Goal: Task Accomplishment & Management: Complete application form

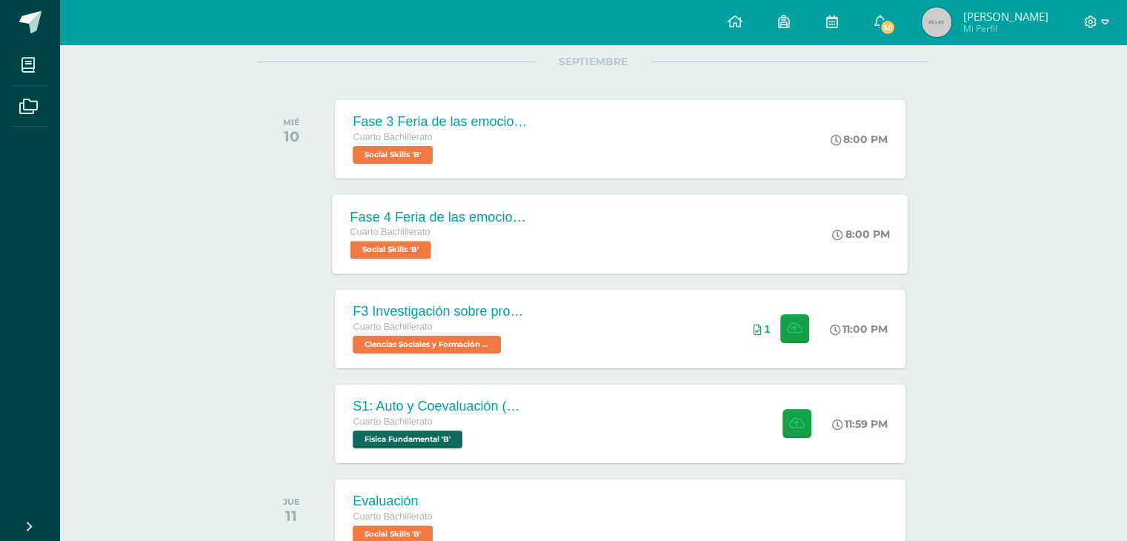
scroll to position [196, 0]
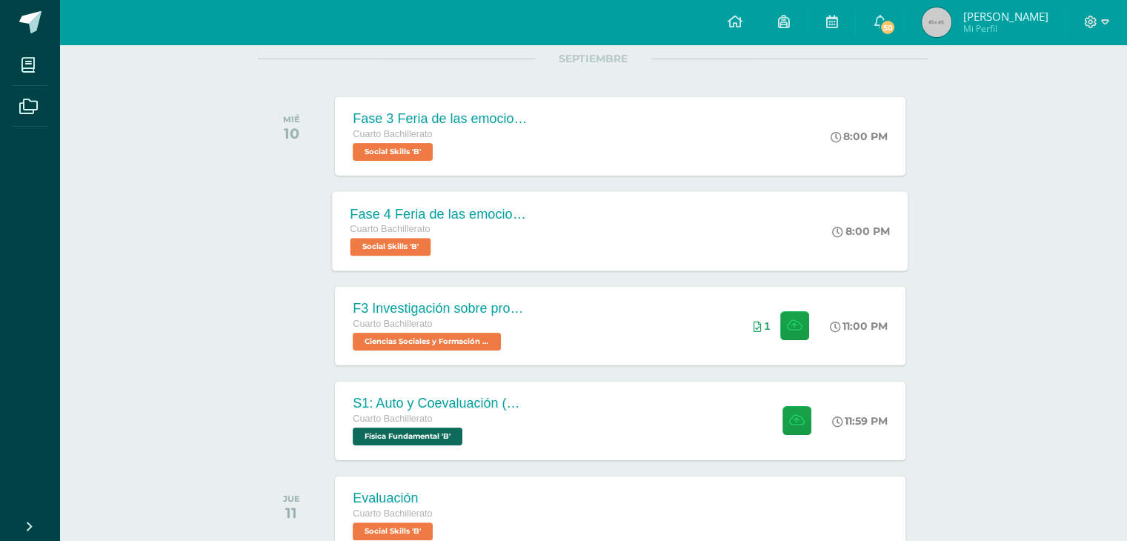
click at [471, 398] on div "S1: Auto y Coevaluación (Magnetismo/Conceptos Básicos)" at bounding box center [442, 404] width 178 height 16
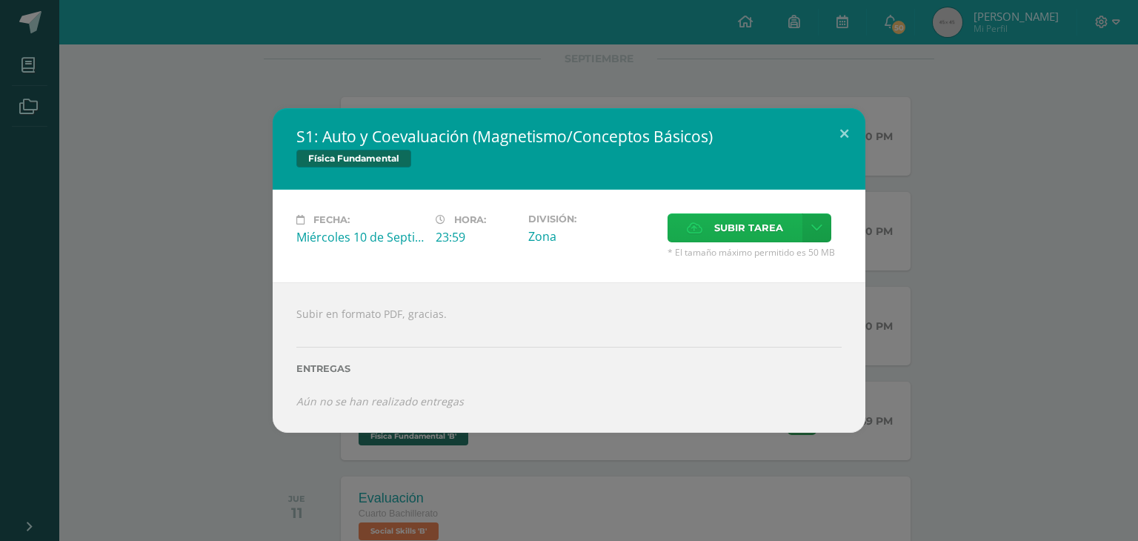
click at [705, 231] on label "Subir tarea" at bounding box center [734, 227] width 135 height 29
click at [0, 0] on input "Subir tarea" at bounding box center [0, 0] width 0 height 0
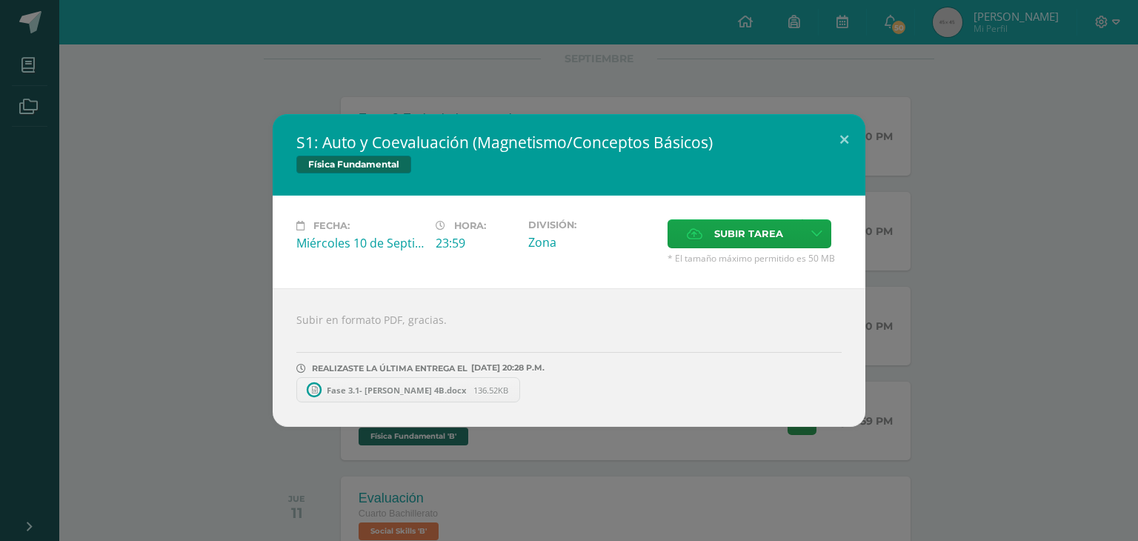
click at [199, 352] on div "S1: Auto y Coevaluación (Magnetismo/Conceptos Básicos) Física Fundamental Fecha…" at bounding box center [569, 270] width 1126 height 313
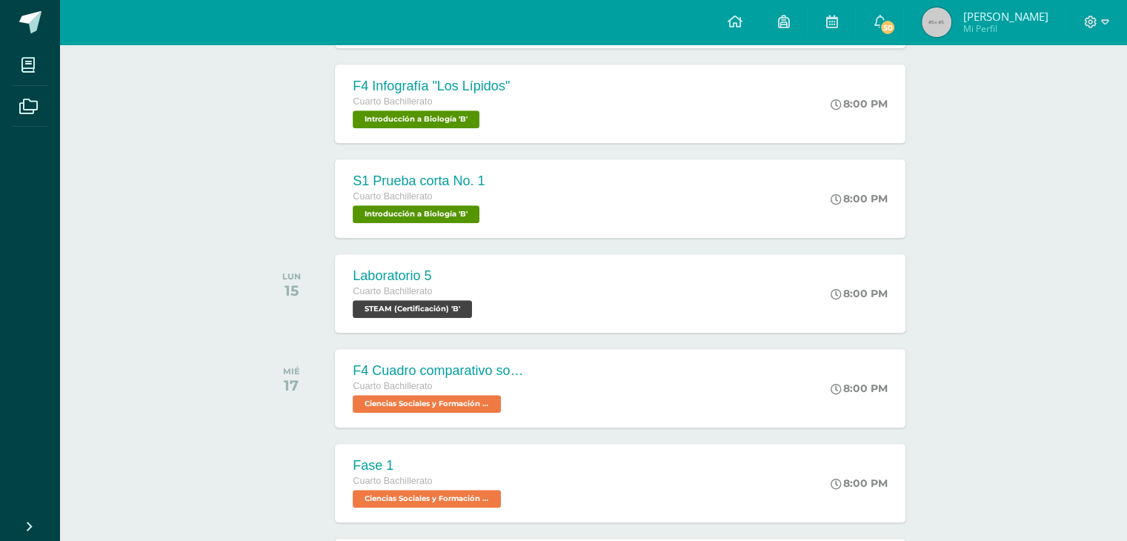
scroll to position [1179, 0]
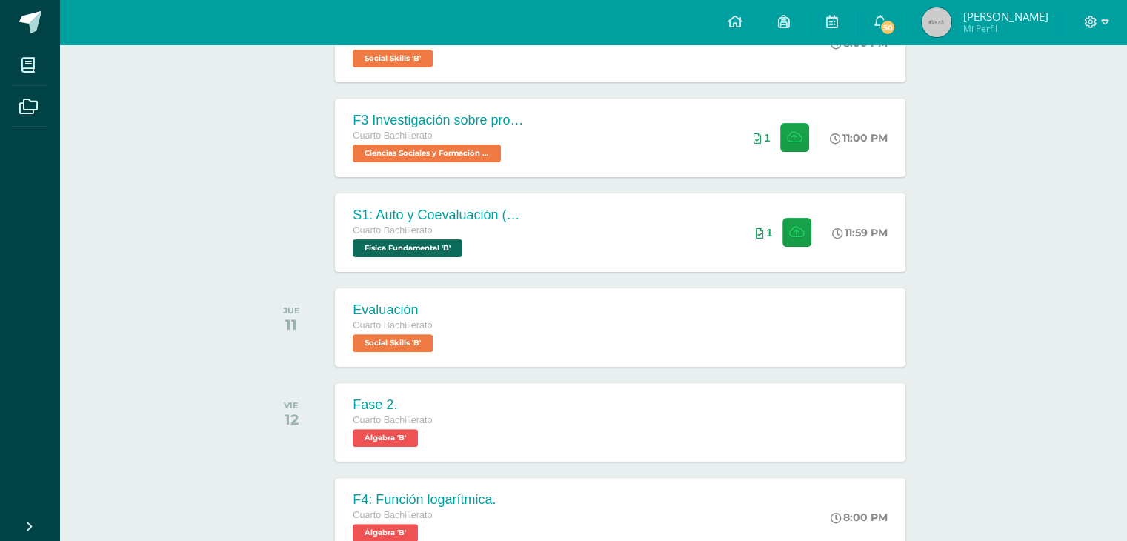
scroll to position [0, 0]
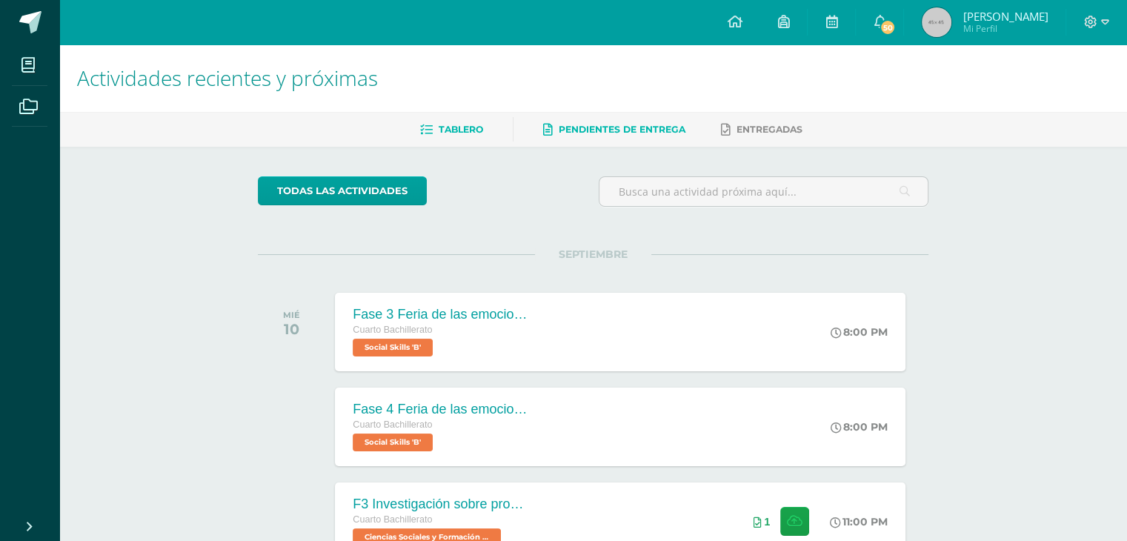
click at [555, 119] on link "Pendientes de entrega" at bounding box center [614, 130] width 142 height 24
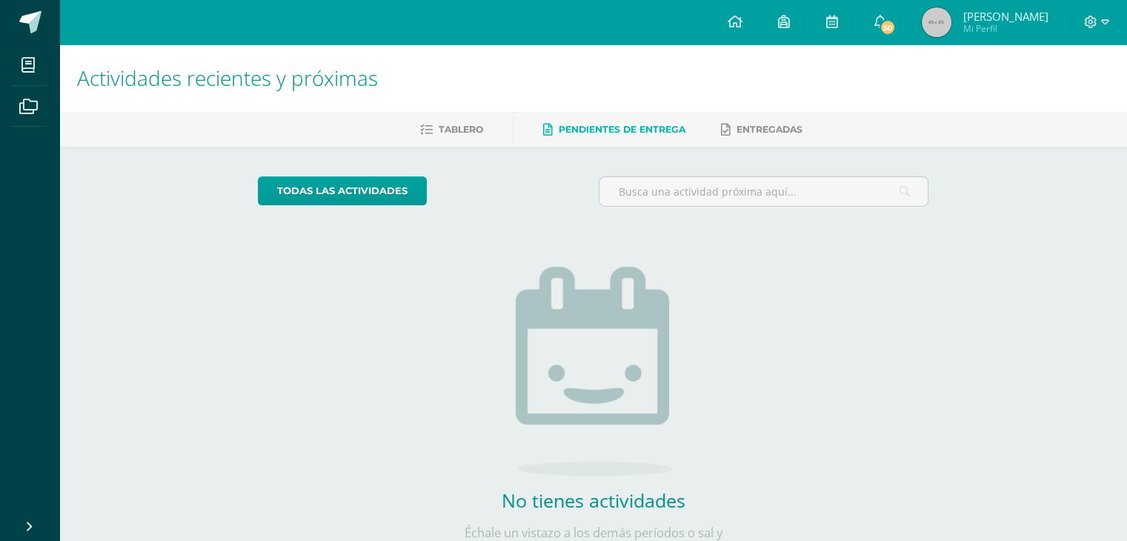
click at [993, 21] on span "[PERSON_NAME]" at bounding box center [1004, 16] width 85 height 15
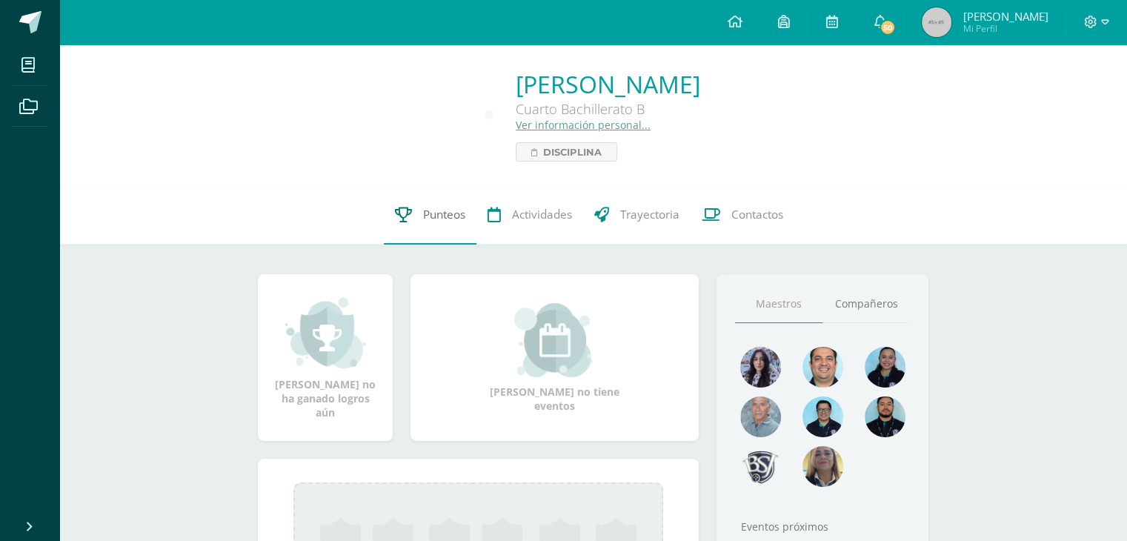
click at [447, 219] on span "Punteos" at bounding box center [444, 215] width 42 height 16
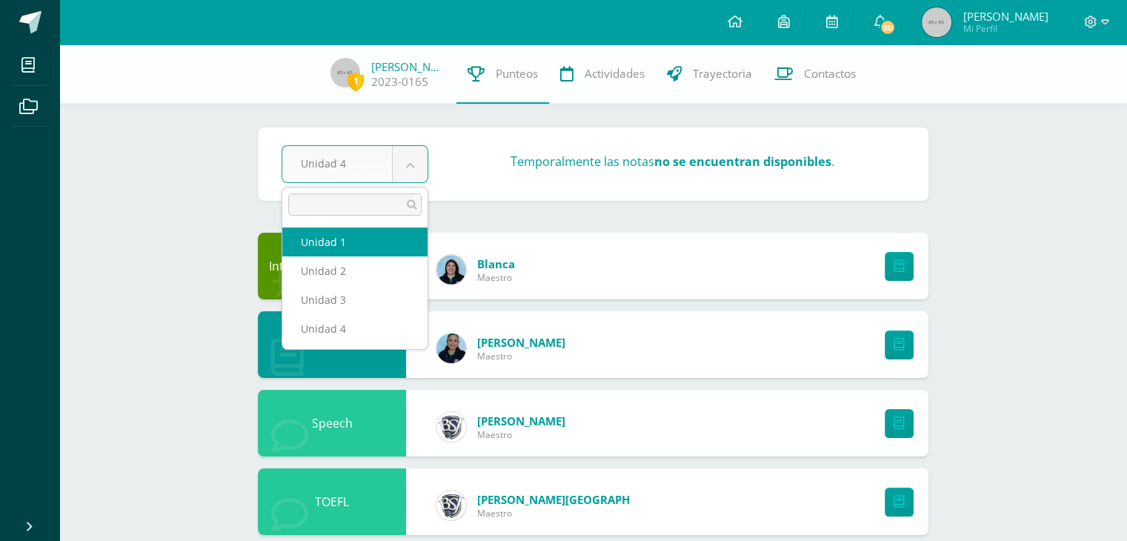
select select "Unidad 1"
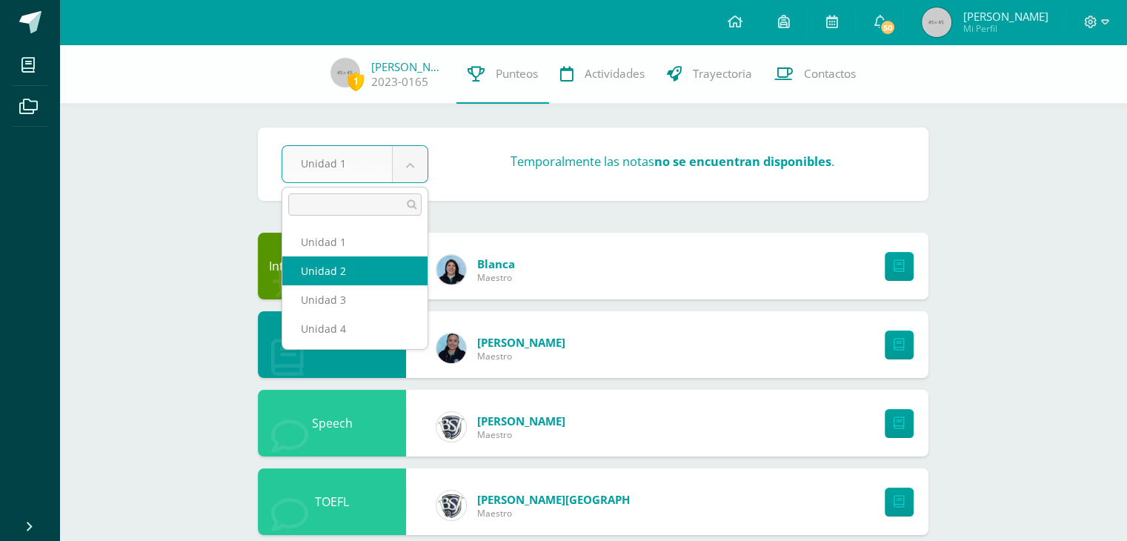
select select "Unidad 2"
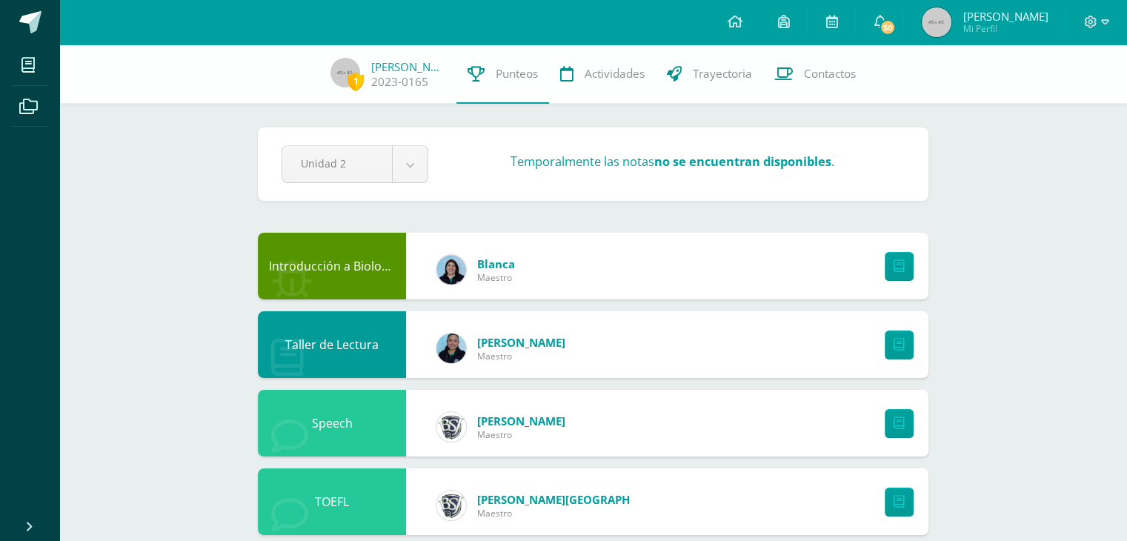
click at [787, 267] on div "Introducción a Biología [PERSON_NAME]" at bounding box center [593, 266] width 670 height 67
click at [905, 261] on link at bounding box center [899, 266] width 29 height 29
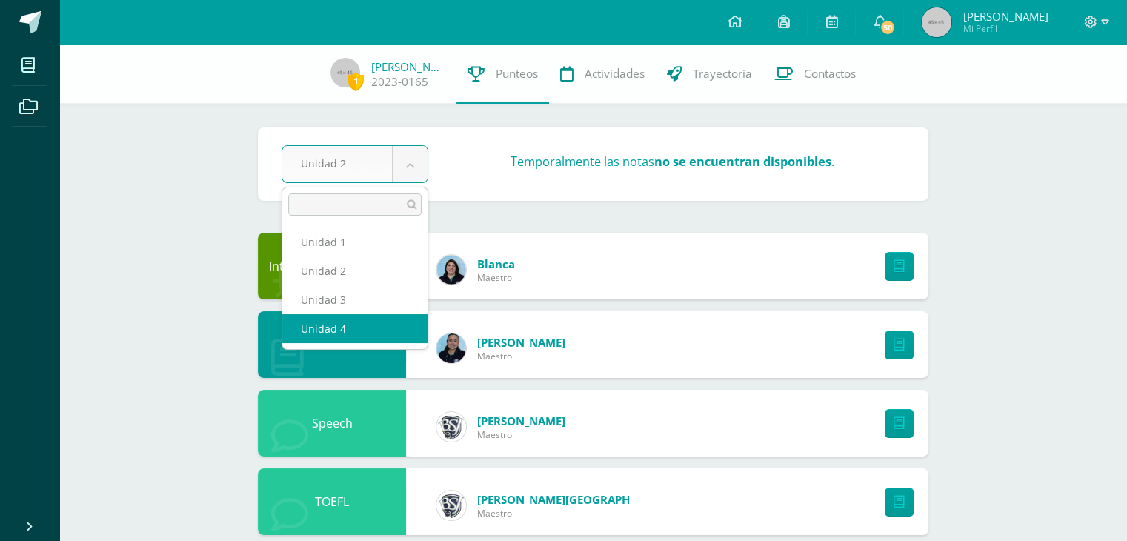
select select "Unidad 4"
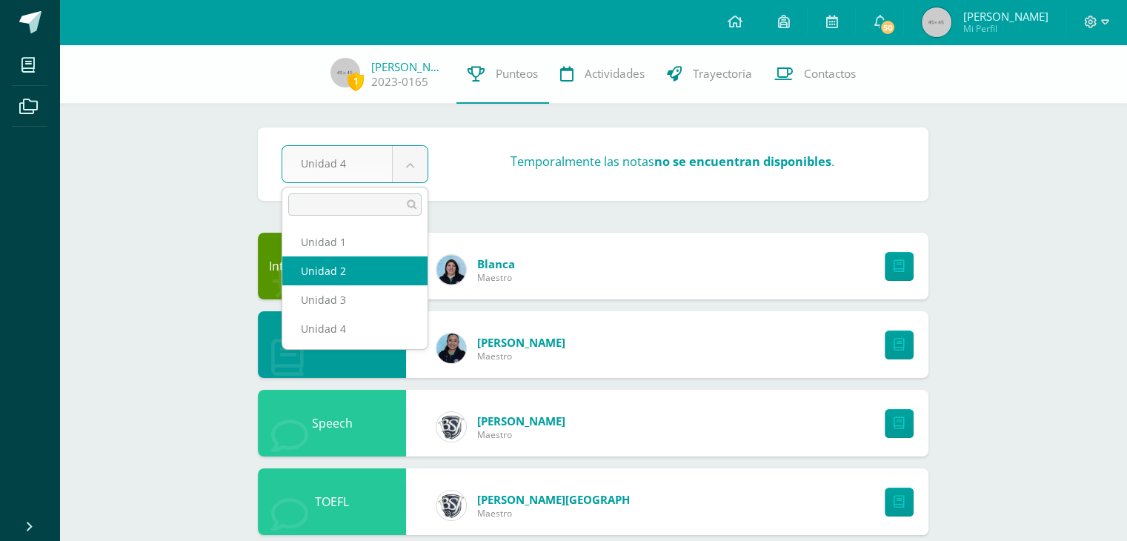
select select "Unidad 2"
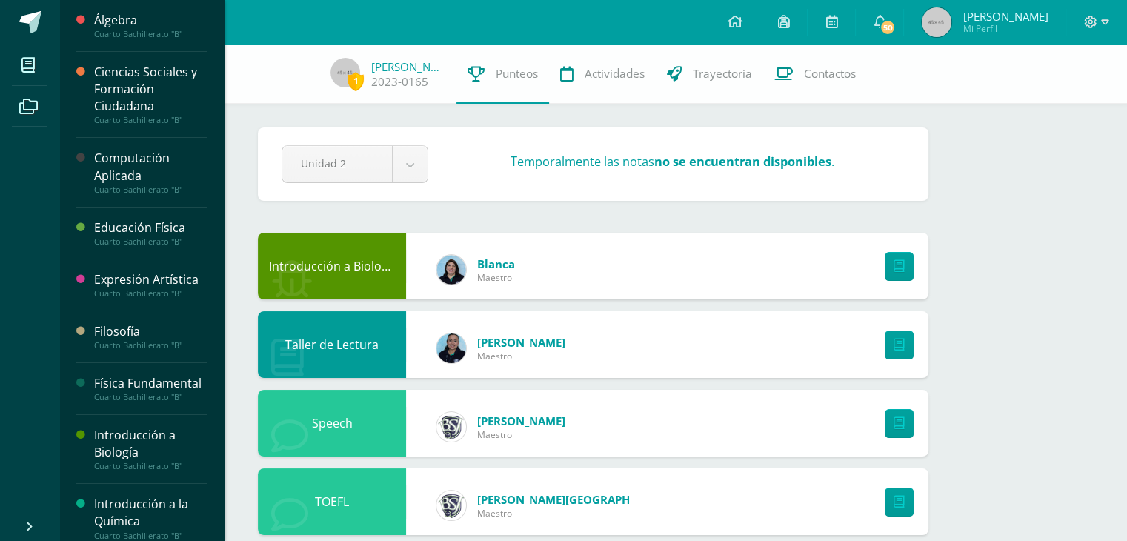
click at [27, 55] on span at bounding box center [28, 64] width 33 height 33
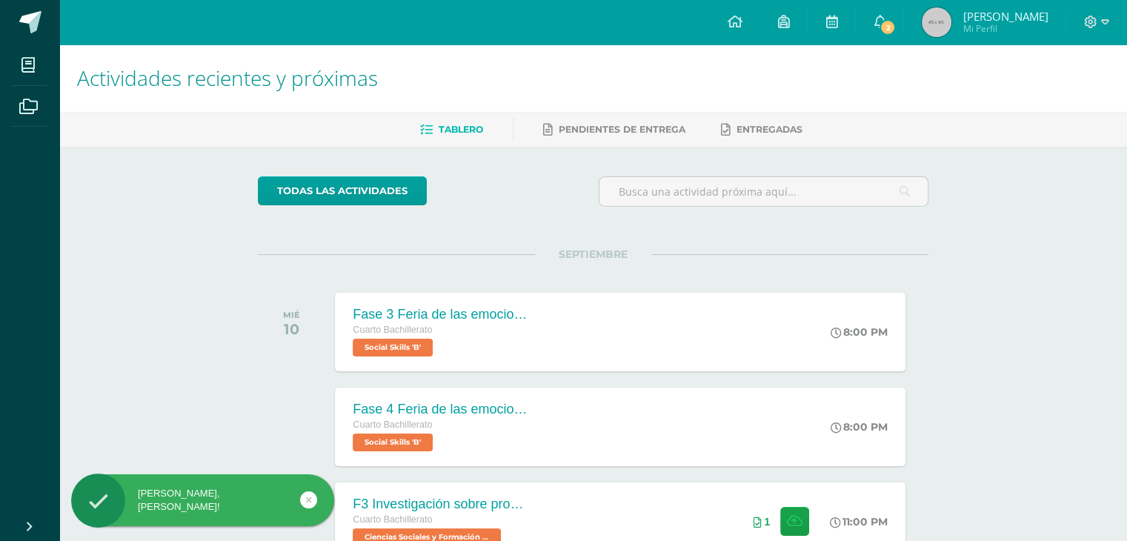
click at [993, 24] on span "[PERSON_NAME]" at bounding box center [1004, 16] width 85 height 15
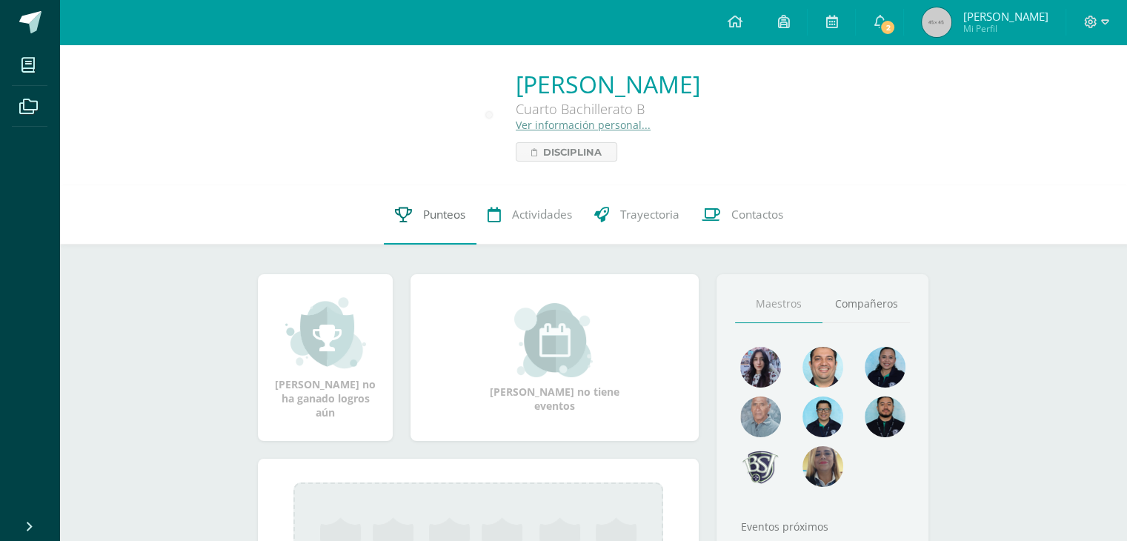
click at [433, 207] on span "Punteos" at bounding box center [444, 215] width 42 height 16
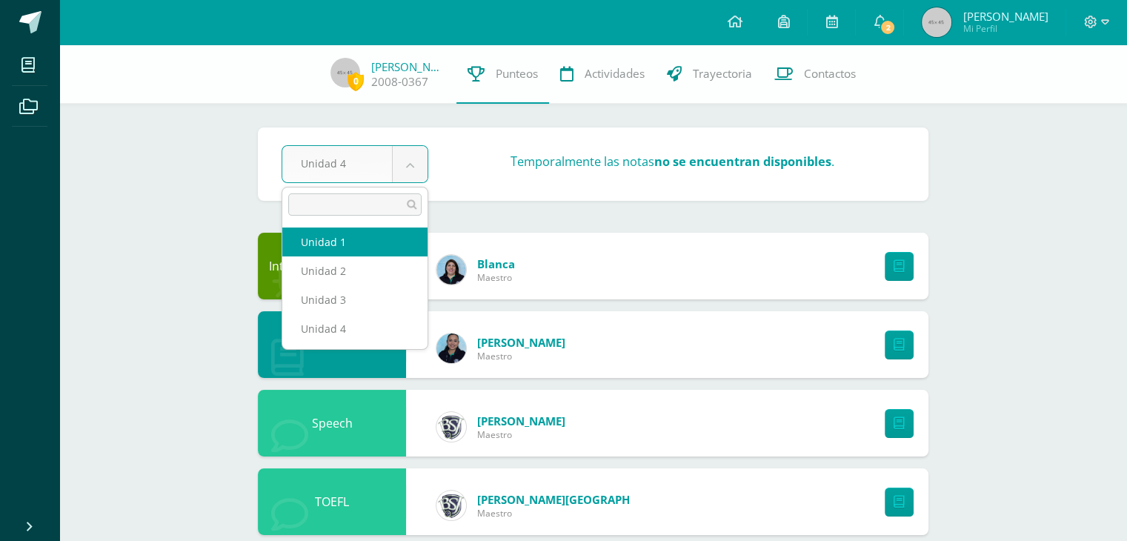
select select "Unidad 1"
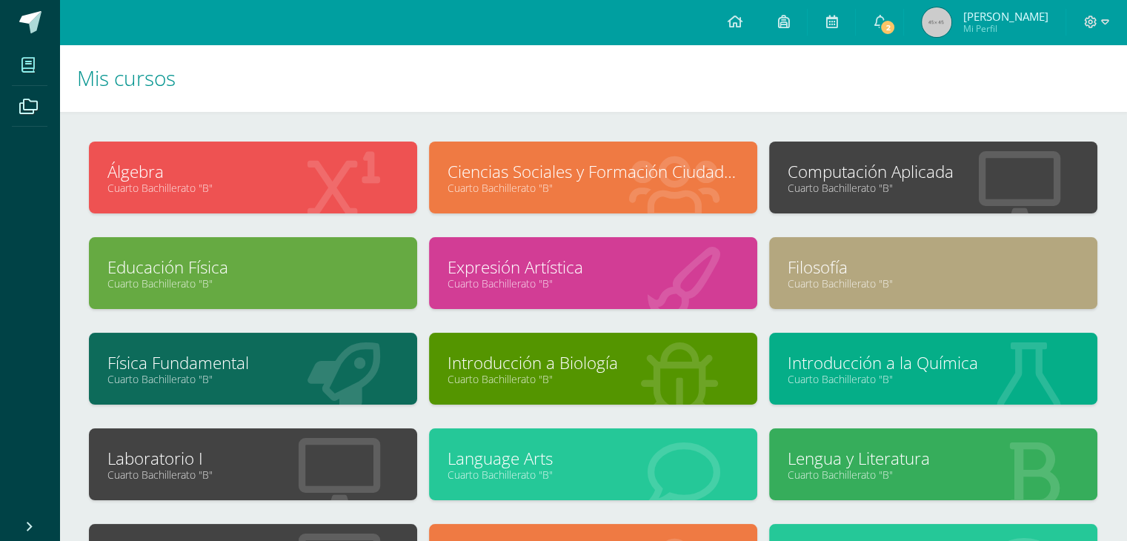
click at [856, 179] on link "Computación Aplicada" at bounding box center [932, 171] width 291 height 23
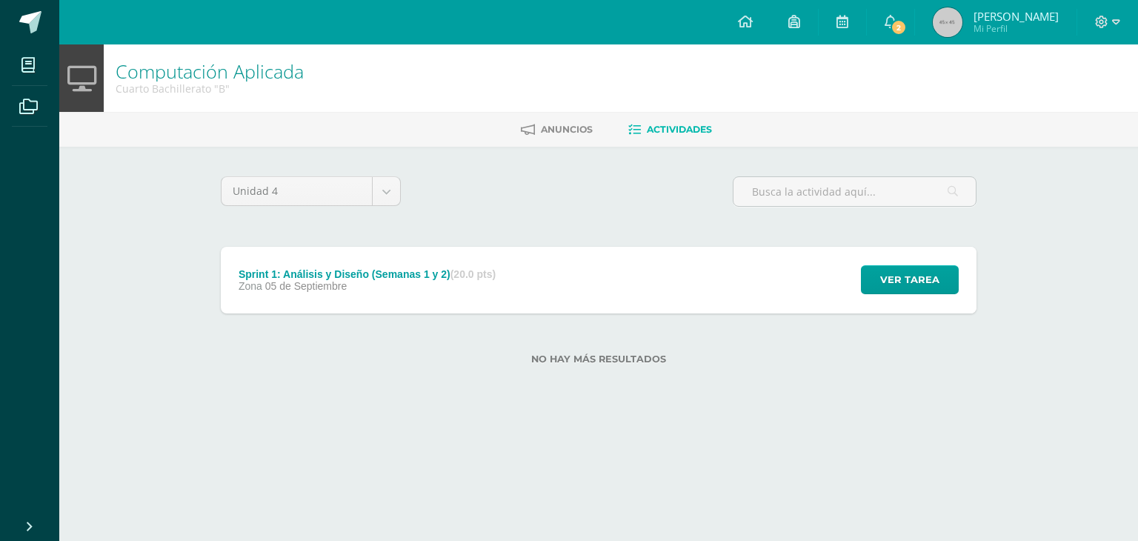
click at [713, 279] on div "Sprint 1: Análisis y Diseño (Semanas 1 y 2) (20.0 pts) Zona [DATE][GEOGRAPHIC_D…" at bounding box center [599, 280] width 756 height 67
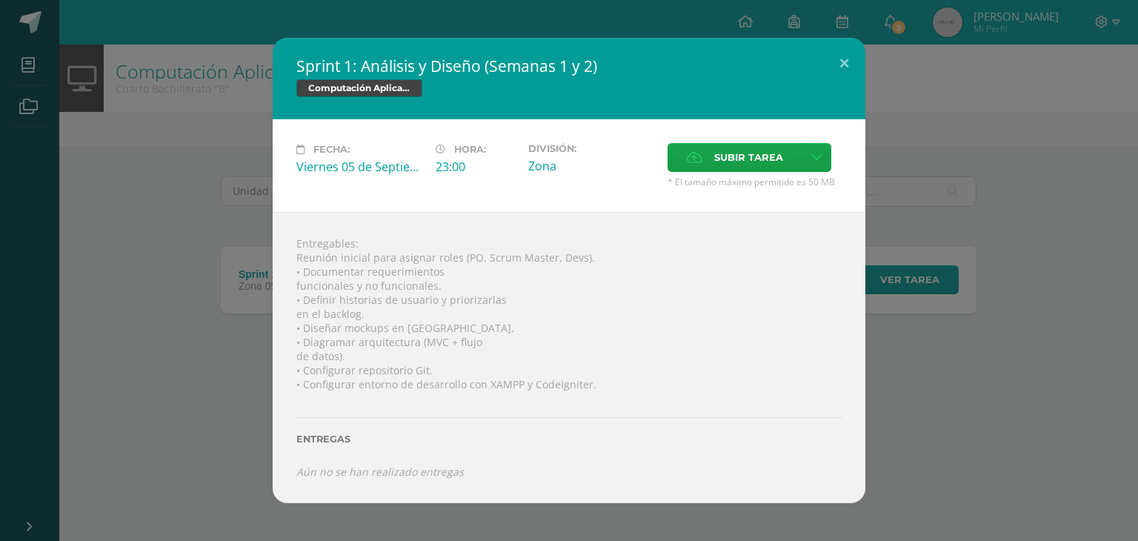
click at [155, 179] on div "Sprint 1: Análisis y Diseño (Semanas 1 y 2) Computación Aplicada Fecha: [DATE] …" at bounding box center [569, 270] width 1126 height 464
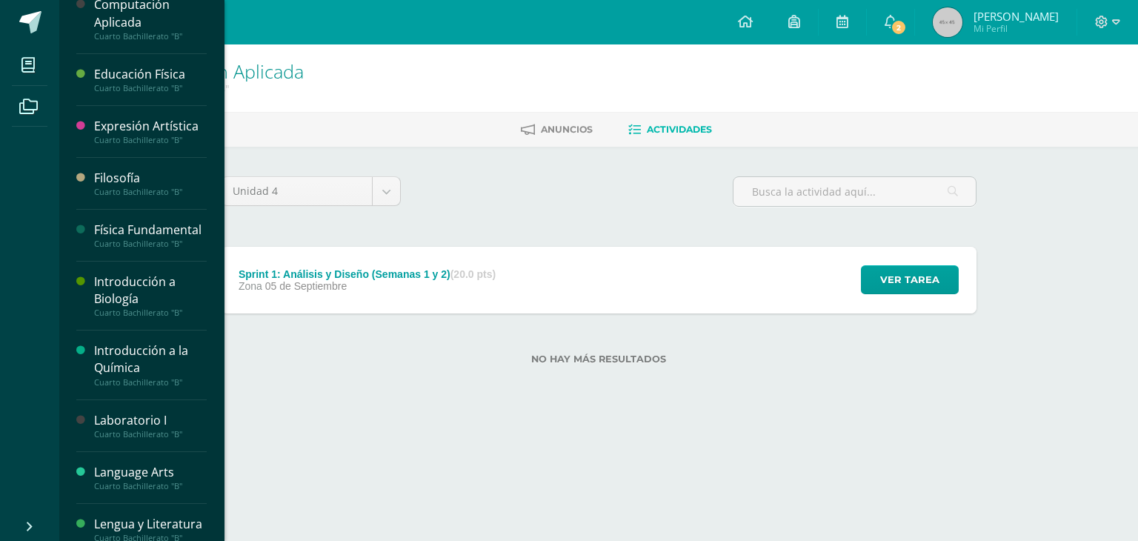
scroll to position [157, 0]
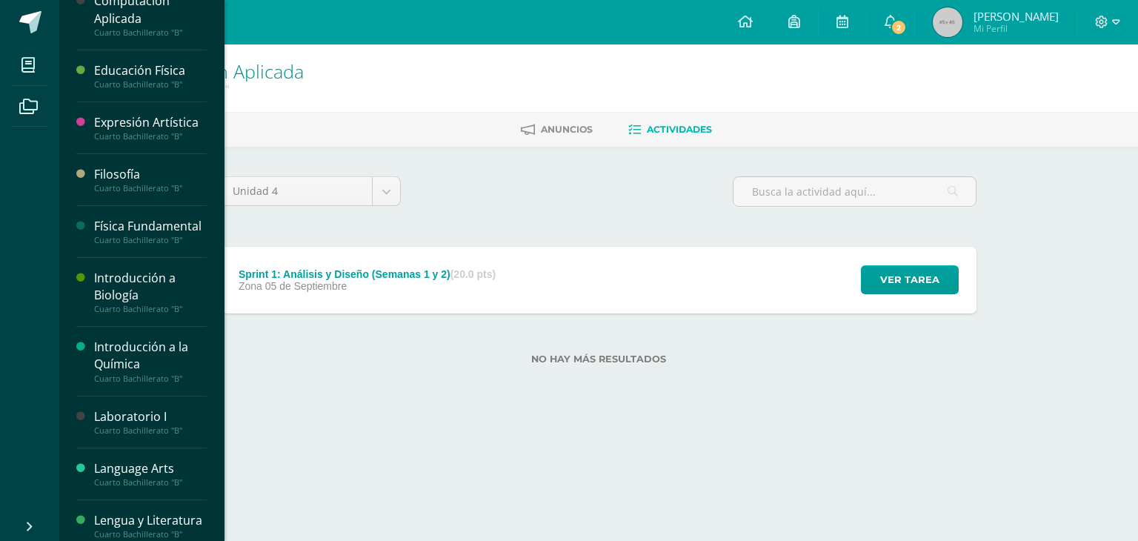
click at [150, 425] on div "Laboratorio I" at bounding box center [150, 416] width 113 height 17
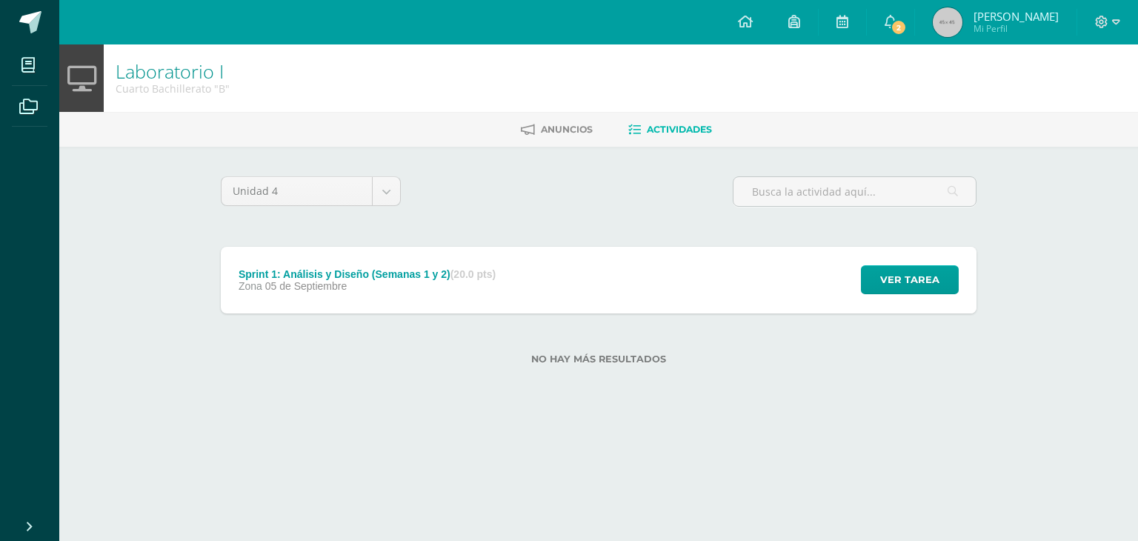
click at [367, 279] on div "Sprint 1: Análisis y Diseño (Semanas 1 y 2) (20.0 pts)" at bounding box center [367, 274] width 257 height 12
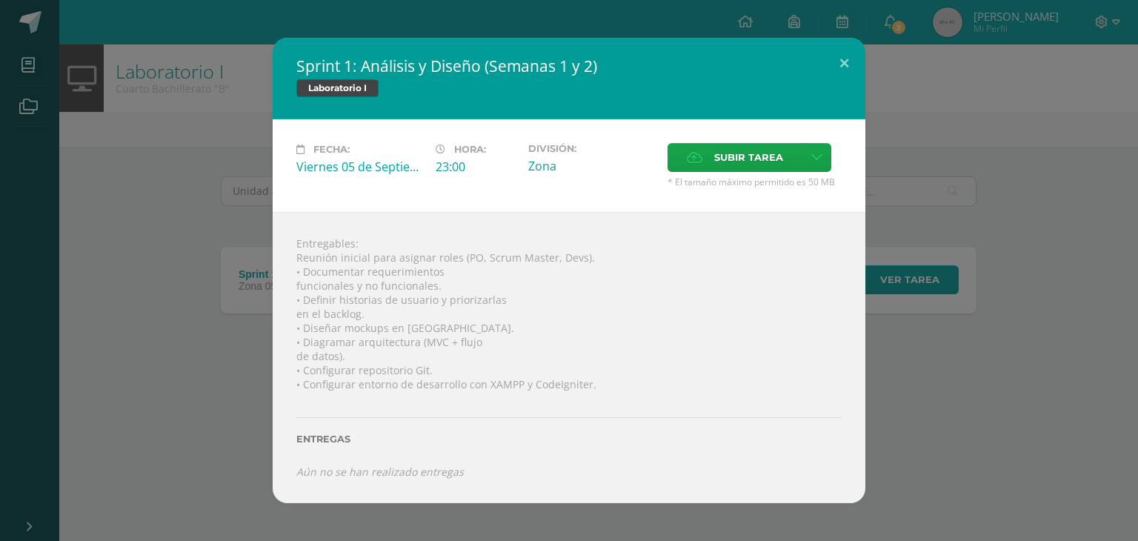
click at [209, 313] on div "Sprint 1: Análisis y Diseño (Semanas 1 y 2) Laboratorio I Fecha: [DATE] Hora: 2…" at bounding box center [569, 270] width 1126 height 464
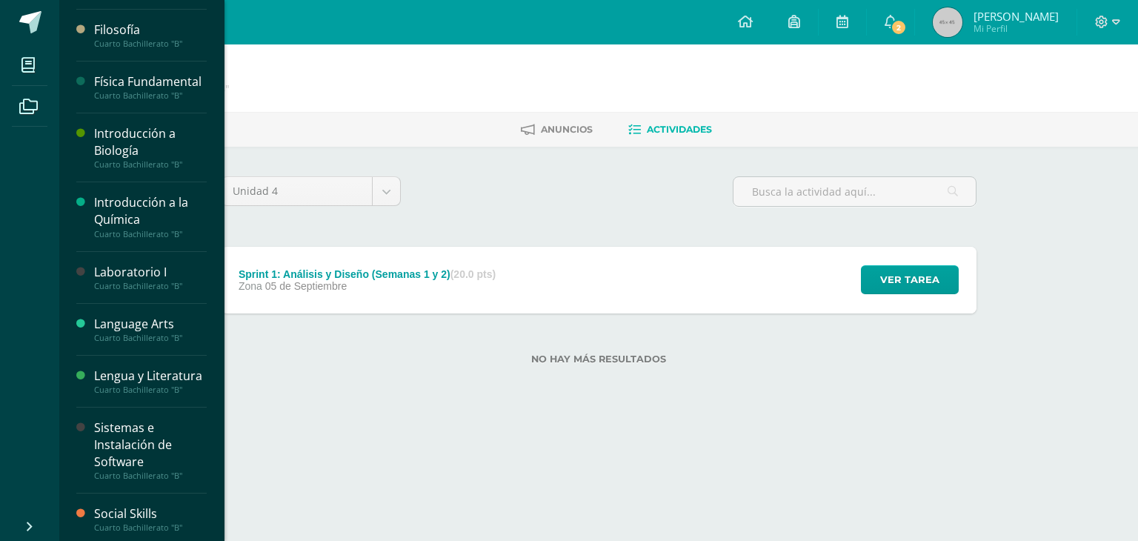
scroll to position [323, 0]
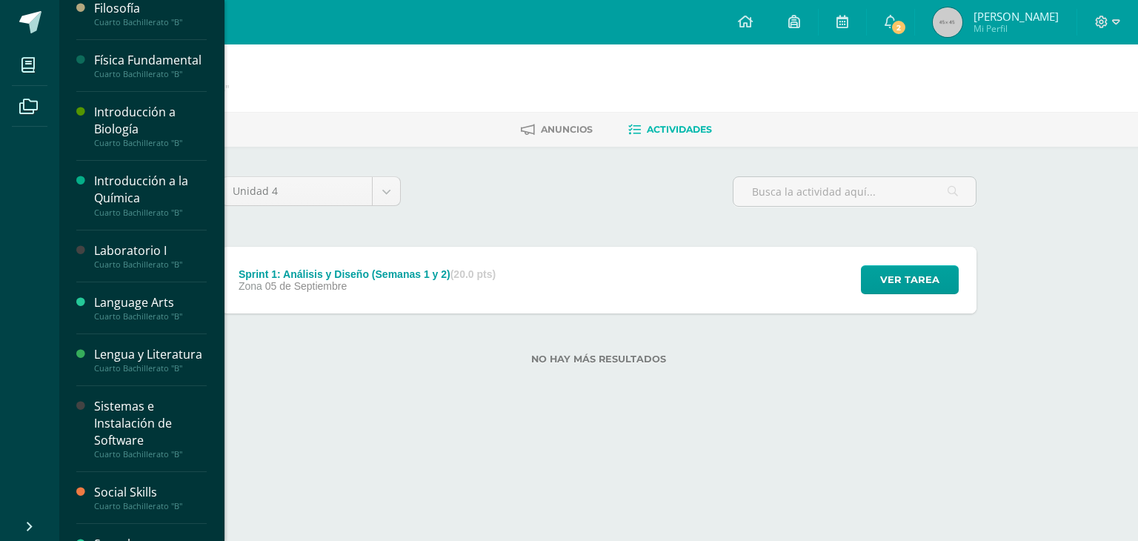
click at [101, 449] on div "Sistemas e Instalación de Software" at bounding box center [150, 423] width 113 height 51
